Goal: Transaction & Acquisition: Purchase product/service

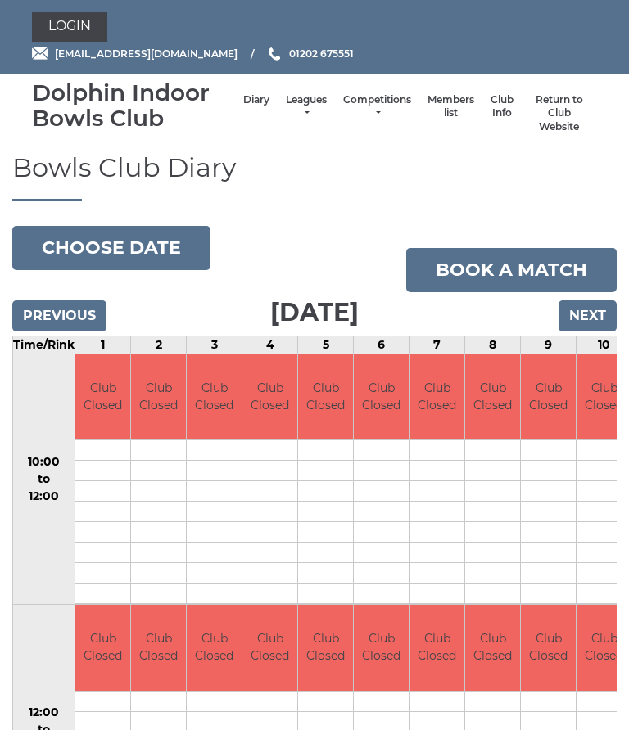
click at [75, 25] on link "Login" at bounding box center [69, 26] width 75 height 29
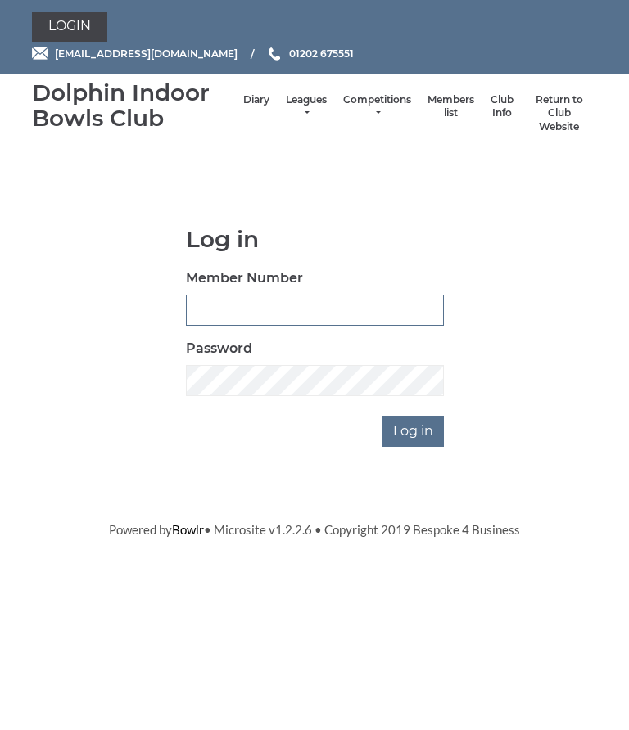
click at [192, 305] on input "Member Number" at bounding box center [315, 310] width 258 height 31
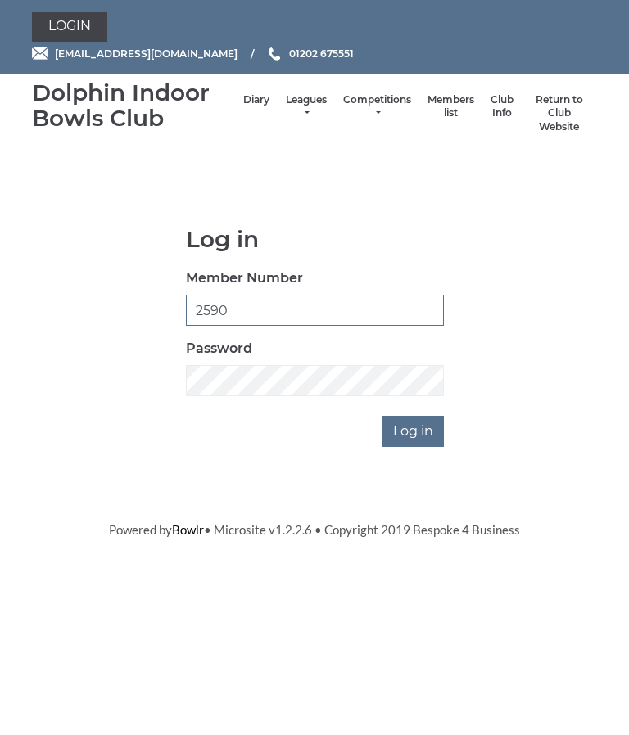
type input "2590"
click at [418, 429] on input "Log in" at bounding box center [412, 431] width 61 height 31
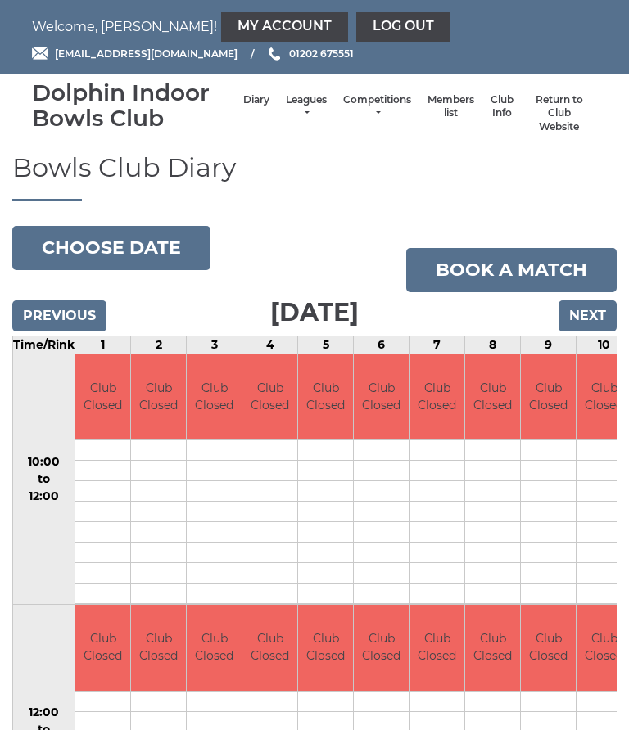
click at [221, 25] on link "My Account" at bounding box center [284, 26] width 127 height 29
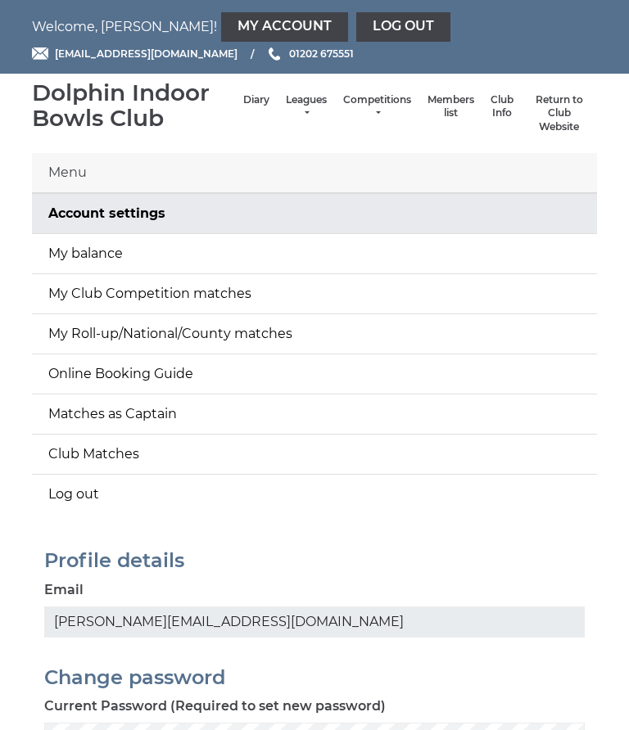
click at [96, 253] on link "My balance" at bounding box center [314, 253] width 565 height 39
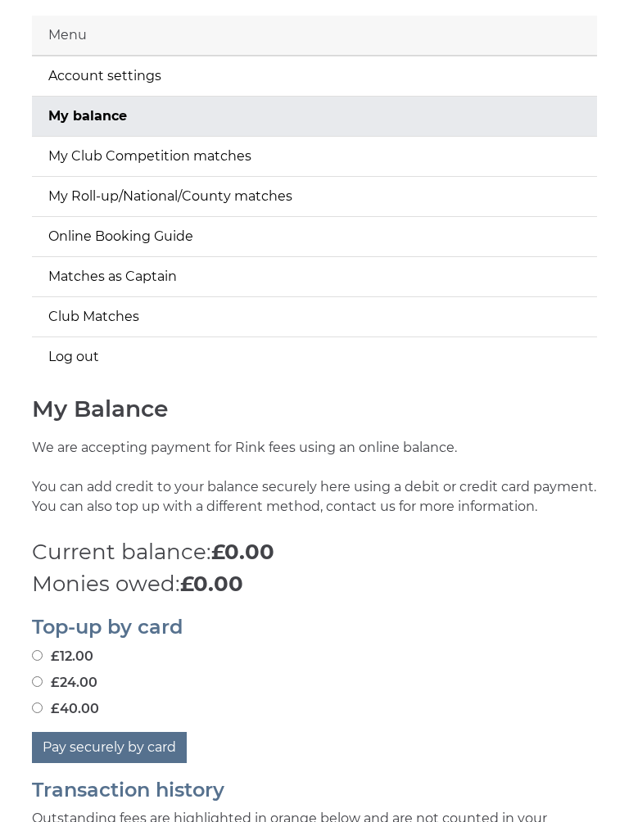
scroll to position [138, 0]
click at [43, 678] on input "£24.00" at bounding box center [37, 681] width 11 height 11
radio input "true"
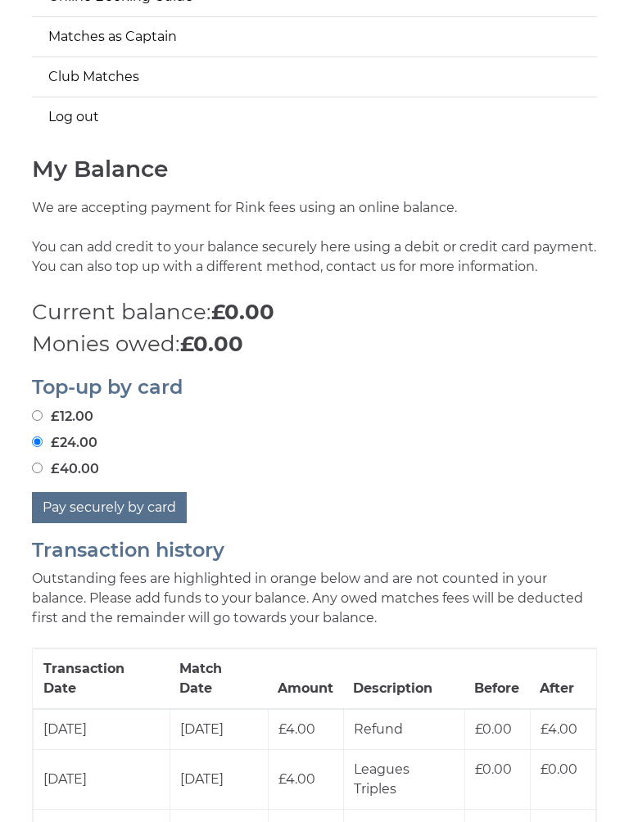
click at [120, 507] on button "Pay securely by card" at bounding box center [109, 508] width 155 height 31
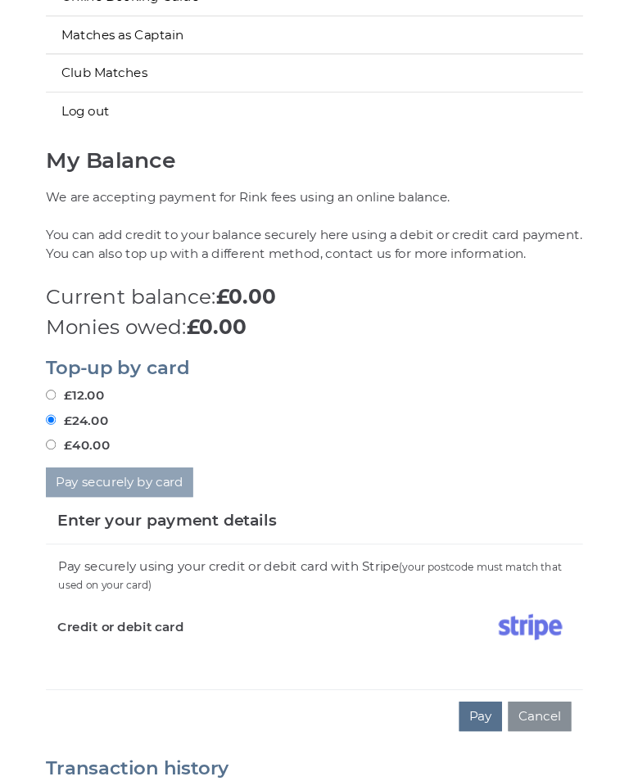
scroll to position [567, 0]
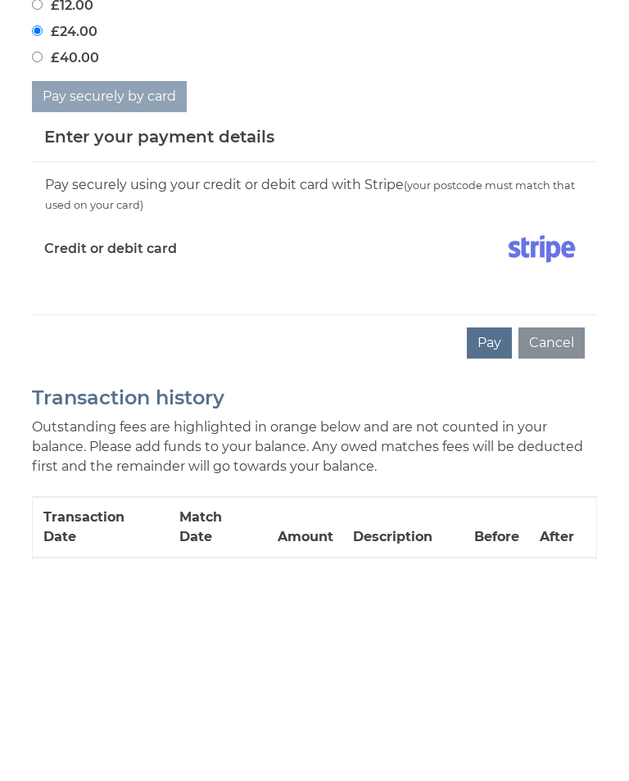
click at [499, 549] on button "Pay" at bounding box center [489, 564] width 45 height 31
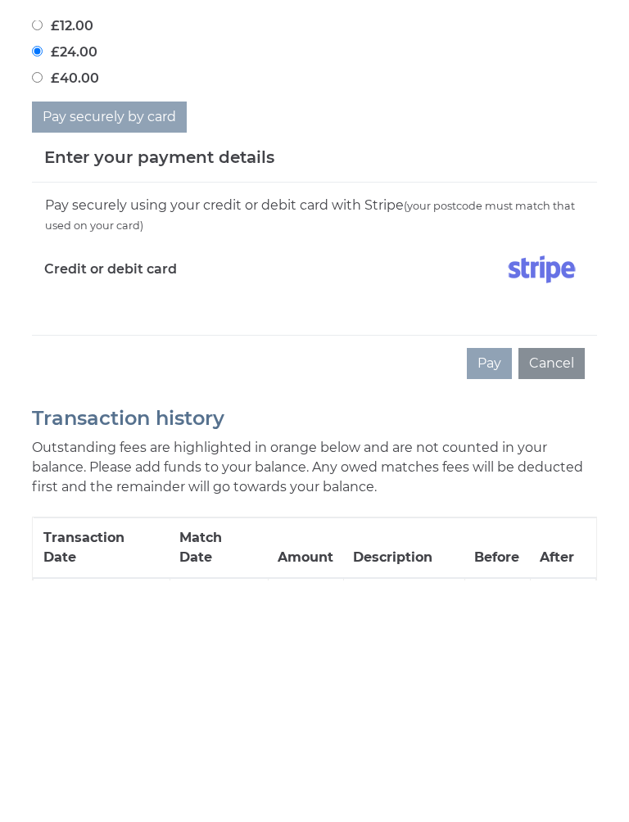
scroll to position [789, 0]
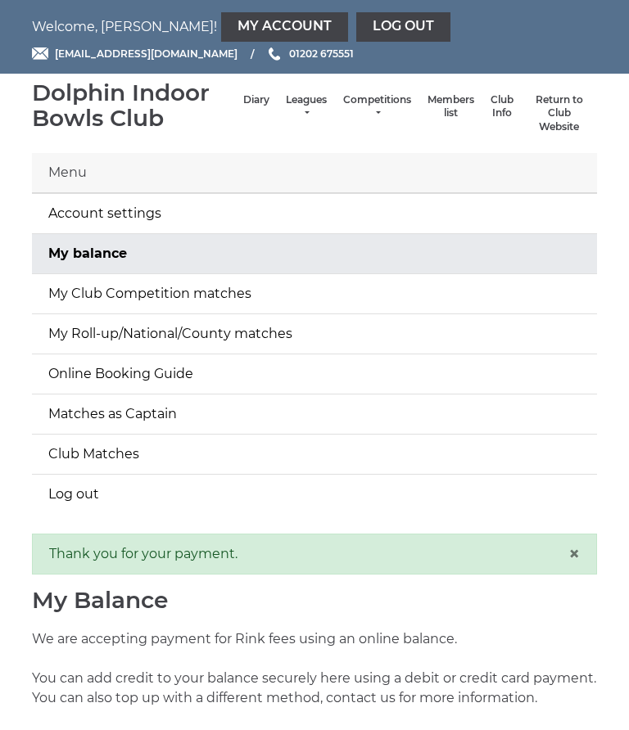
click at [356, 22] on link "Log out" at bounding box center [403, 26] width 94 height 29
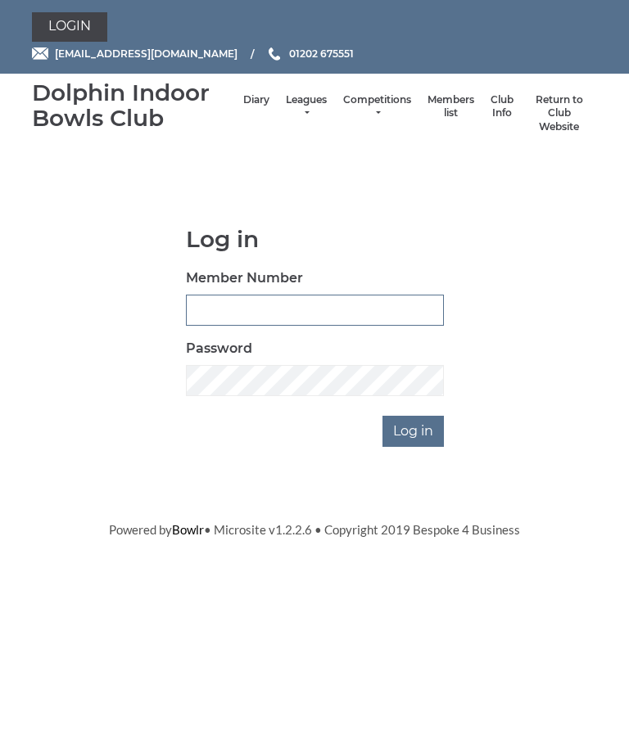
click at [206, 300] on input "Member Number" at bounding box center [315, 310] width 258 height 31
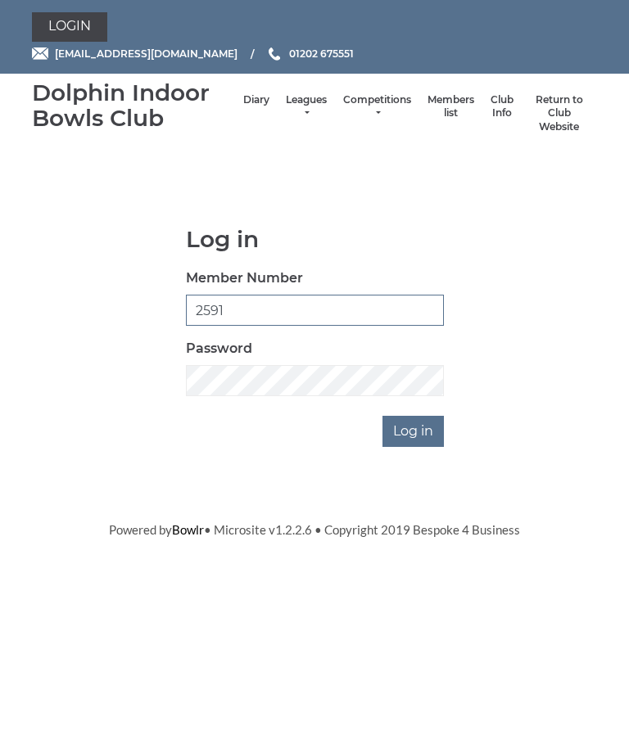
type input "2591"
click at [423, 424] on input "Log in" at bounding box center [412, 431] width 61 height 31
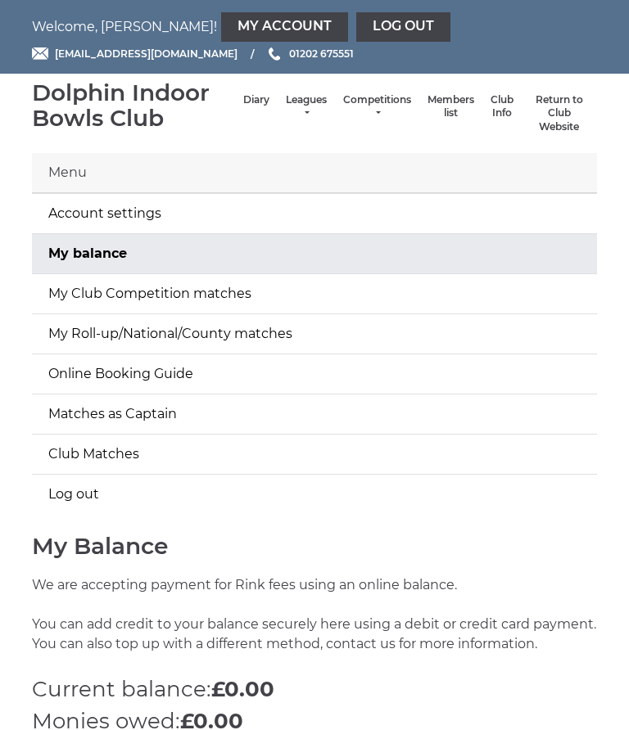
click at [88, 250] on link "My balance" at bounding box center [314, 253] width 565 height 39
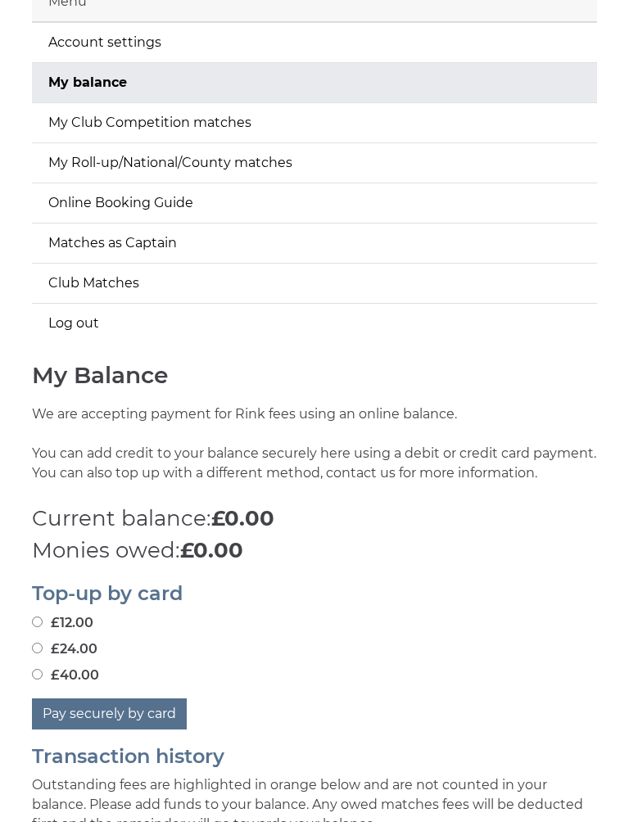
scroll to position [171, 0]
click at [42, 616] on input "£12.00" at bounding box center [37, 621] width 11 height 11
radio input "true"
click at [37, 621] on input "£12.00" at bounding box center [37, 621] width 11 height 11
click at [106, 707] on button "Pay securely by card" at bounding box center [109, 713] width 155 height 31
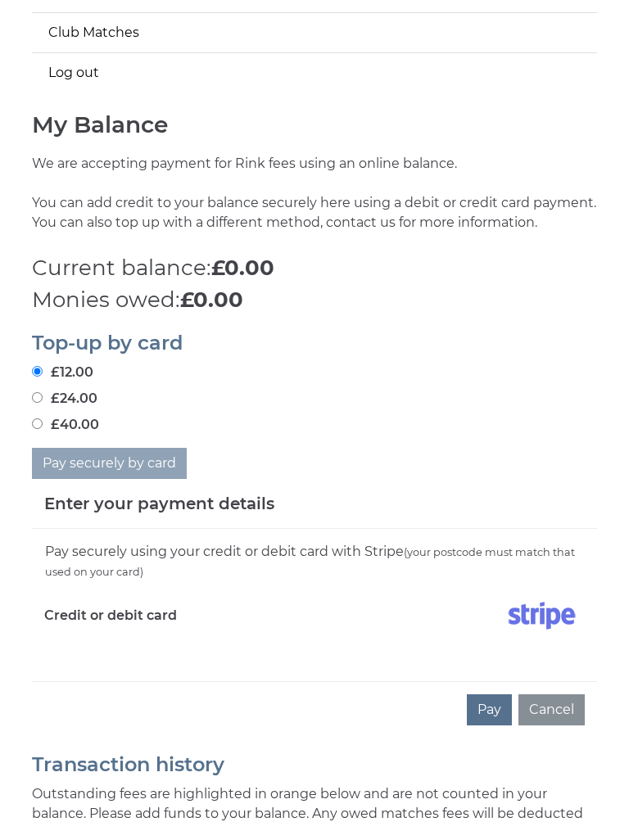
scroll to position [430, 0]
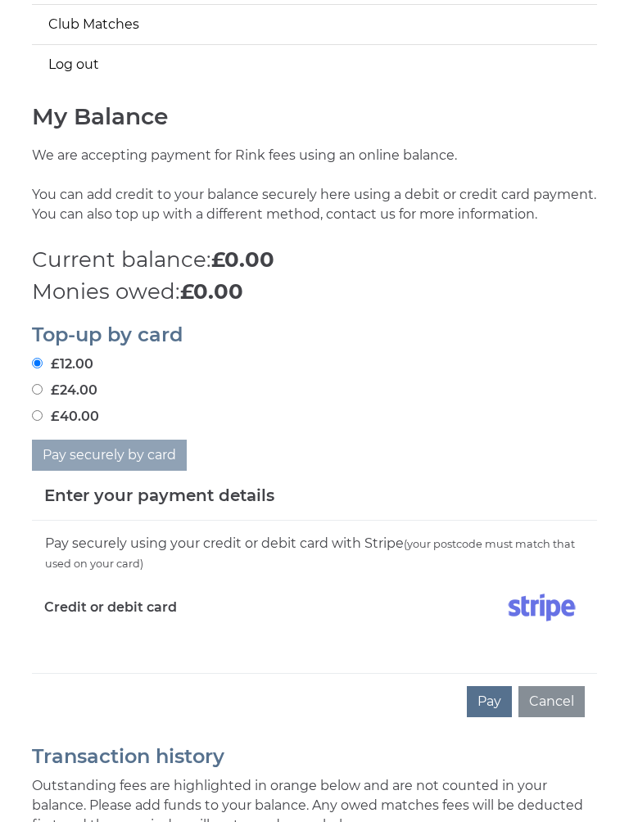
click at [61, 630] on div "Credit or debit card" at bounding box center [173, 610] width 282 height 47
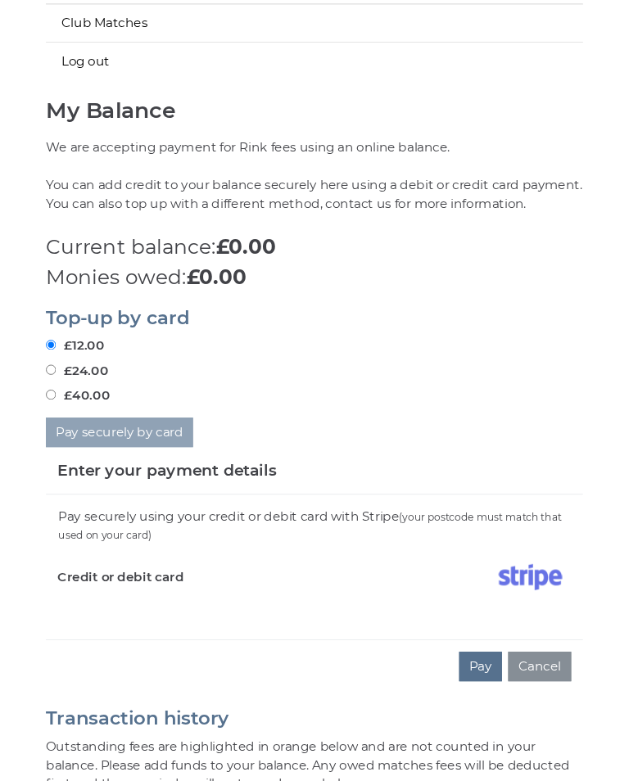
scroll to position [567, 0]
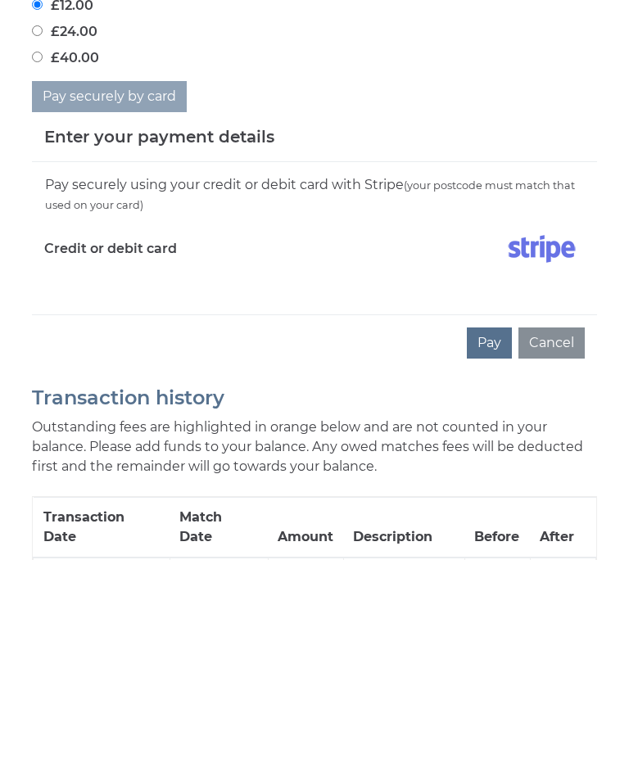
click at [500, 549] on button "Pay" at bounding box center [489, 564] width 45 height 31
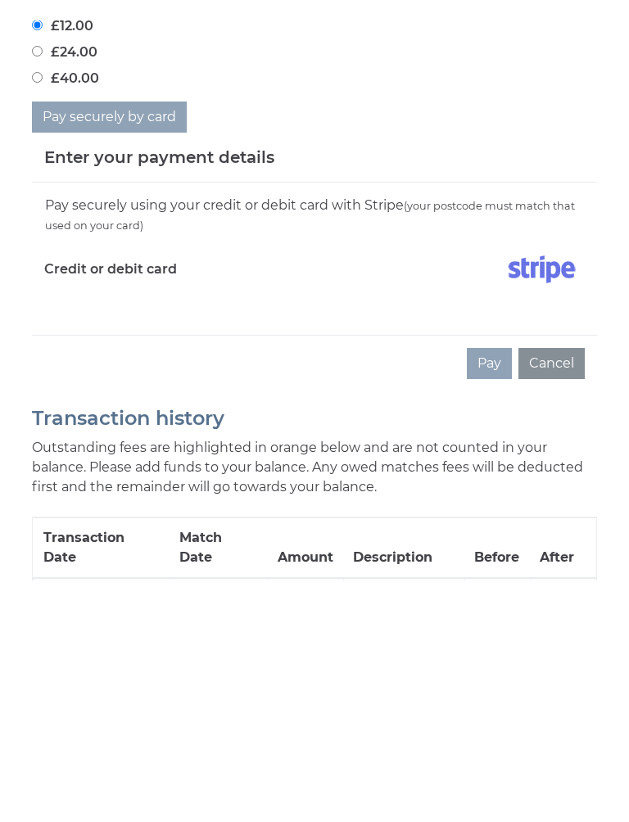
scroll to position [789, 0]
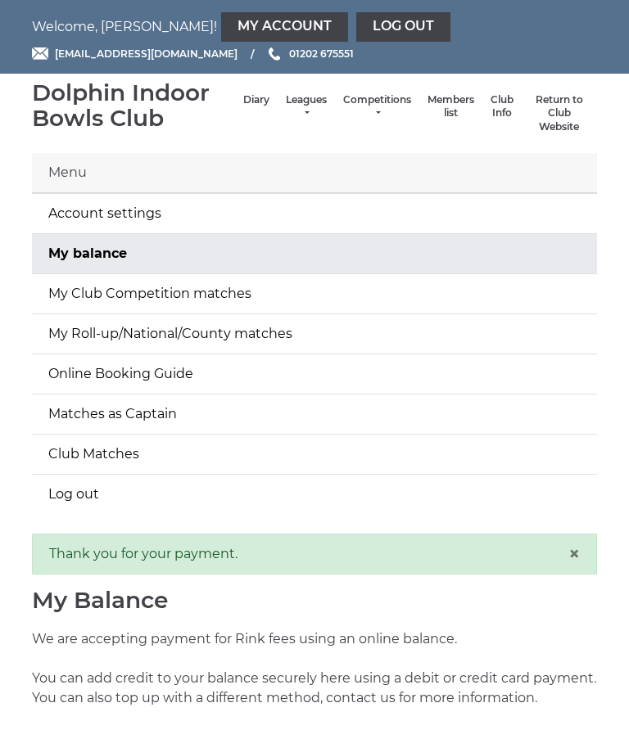
click at [356, 20] on link "Log out" at bounding box center [403, 26] width 94 height 29
